Goal: Find specific page/section: Find specific page/section

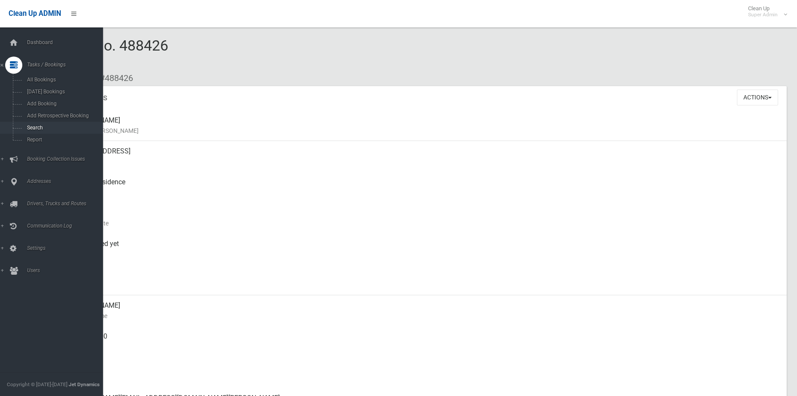
scroll to position [686, 0]
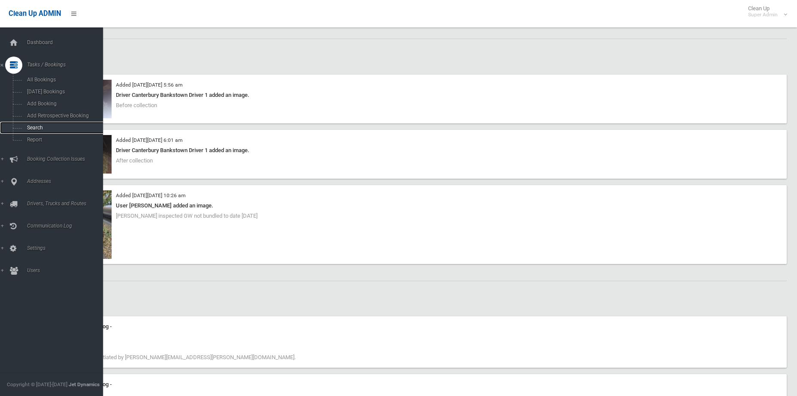
click at [36, 133] on link "Search" at bounding box center [54, 128] width 109 height 12
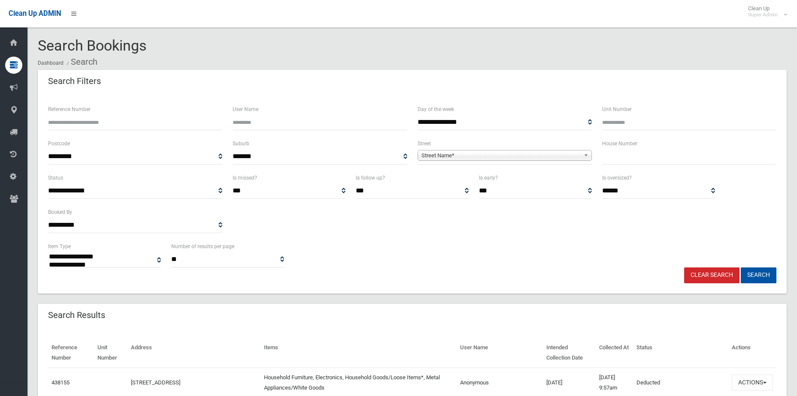
select select
click at [75, 126] on input "Reference Number" at bounding box center [135, 123] width 174 height 16
type input "******"
click at [740, 268] on button "Search" at bounding box center [758, 276] width 36 height 16
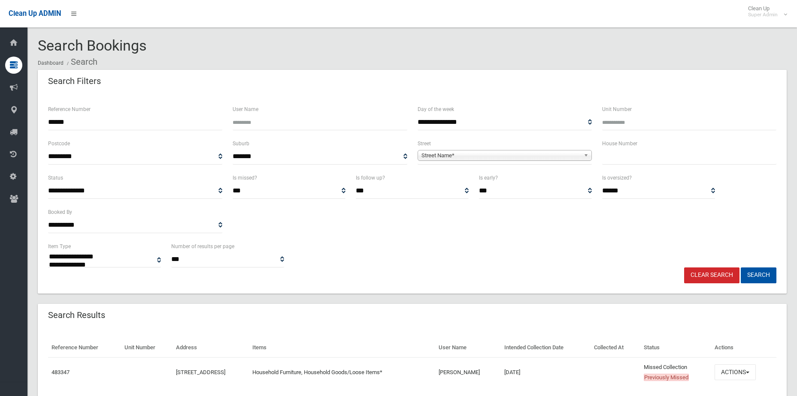
select select
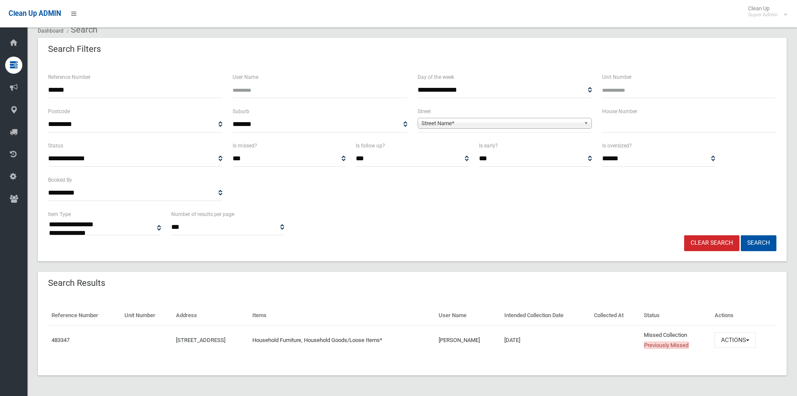
scroll to position [32, 0]
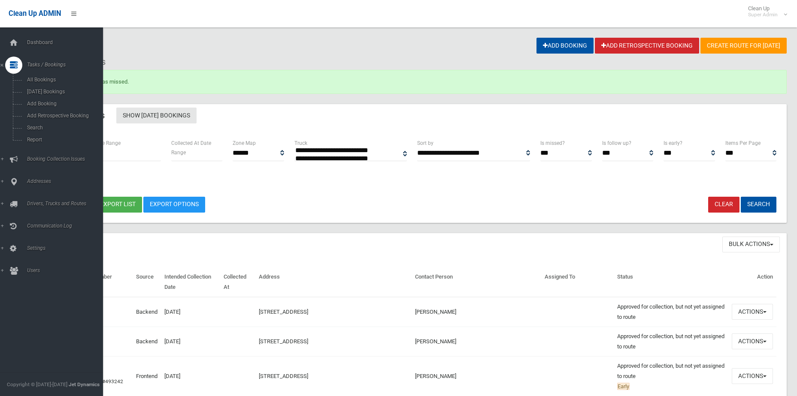
select select
